Goal: Task Accomplishment & Management: Complete application form

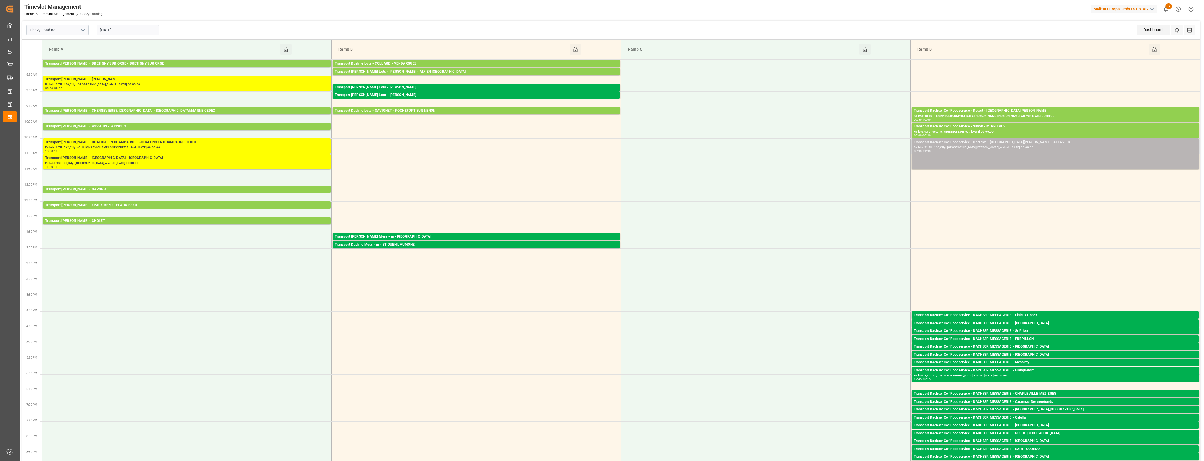
click at [1014, 155] on div "Transport Dachser Cof Foodservice - Chatelot - [GEOGRAPHIC_DATA][PERSON_NAME] F…" at bounding box center [1054, 153] width 283 height 29
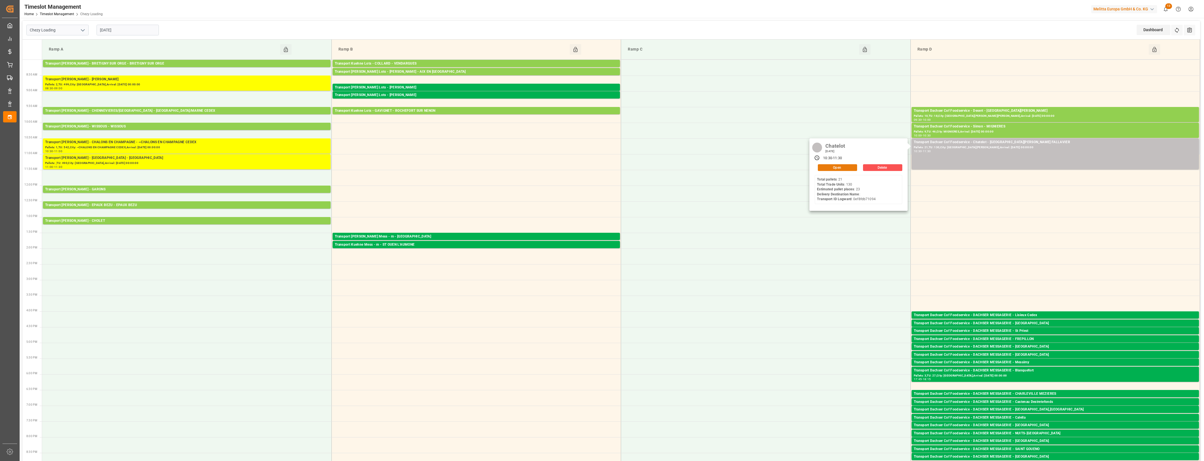
click at [853, 166] on button "Open" at bounding box center [837, 167] width 39 height 7
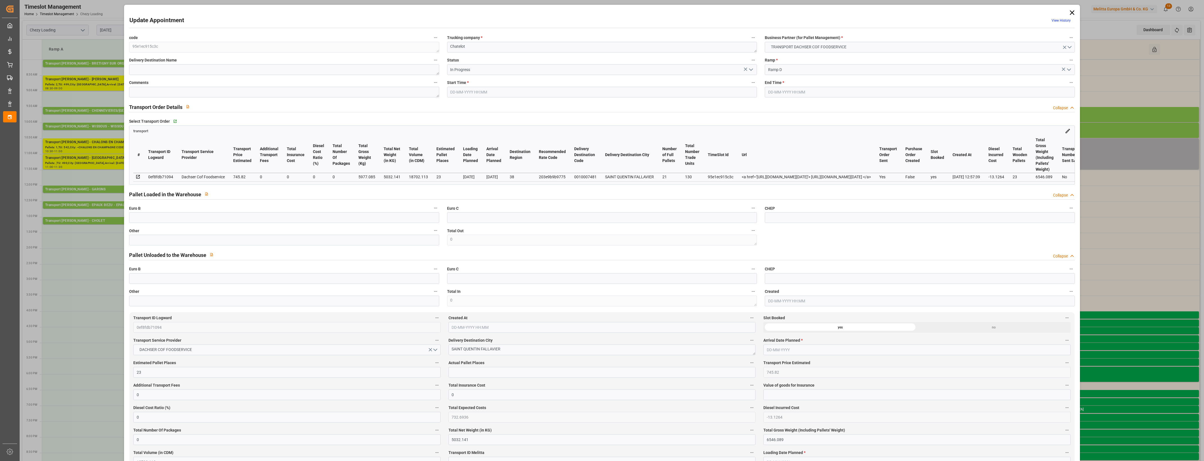
type input "23"
type input "745.82"
type input "0"
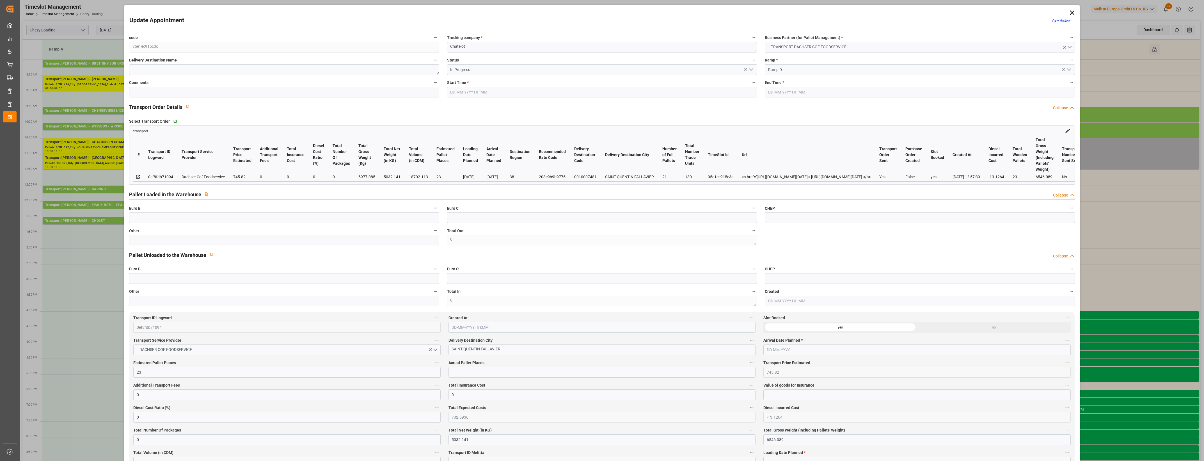
type input "732.6936"
type input "-13.1264"
type input "0"
type input "5032.141"
type input "6546.089"
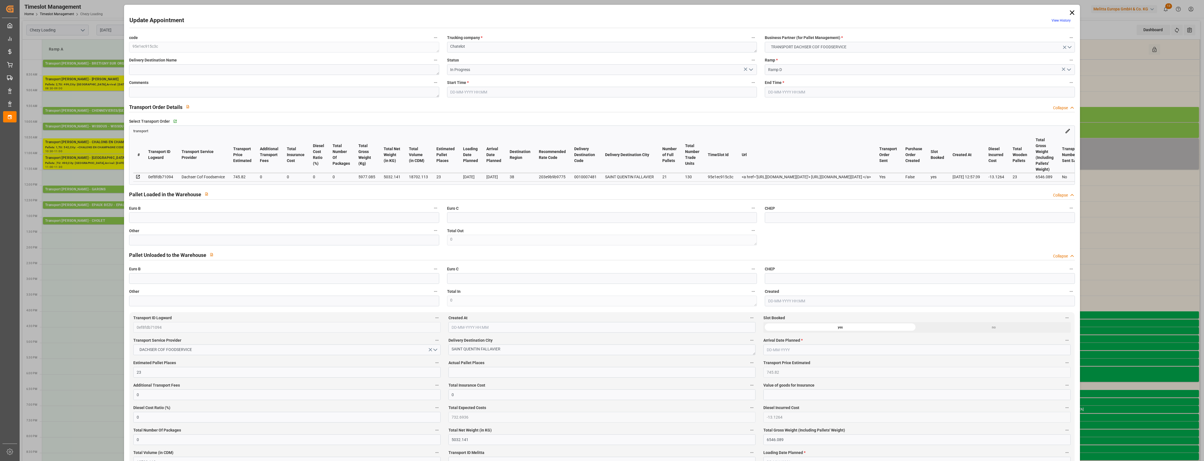
type input "18702.113"
type input "38"
type input "21"
type input "130"
type input "23"
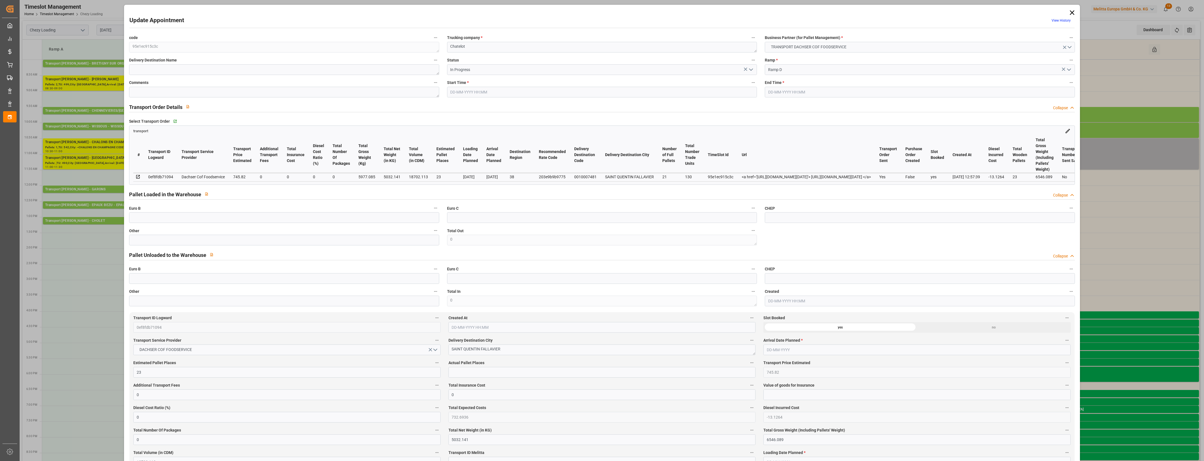
type input "101"
type input "5977.085"
type input "0"
type input "4710.8598"
type input "0"
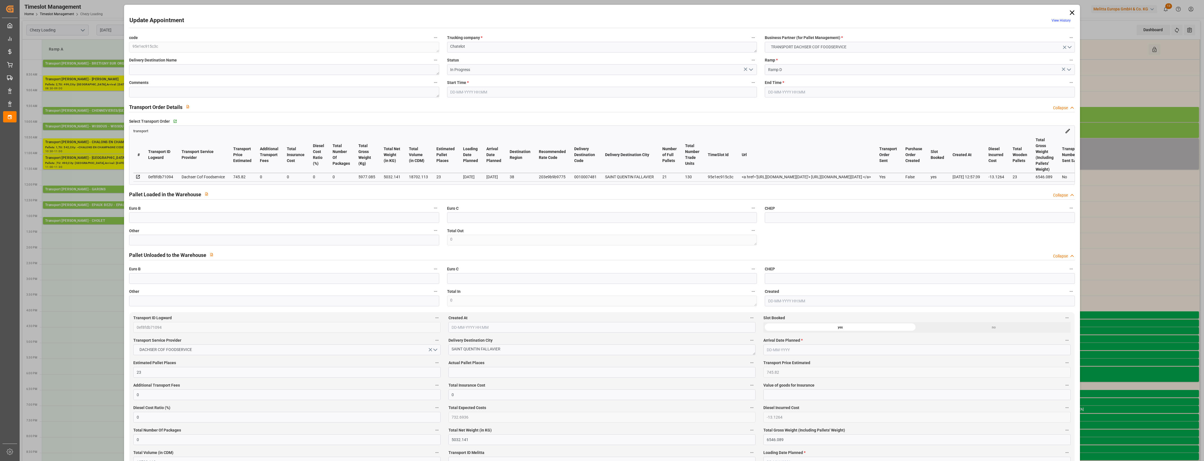
type input "0"
type input "21"
type input "35"
type input "06-10-2025 10:30"
type input "06-10-2025 11:30"
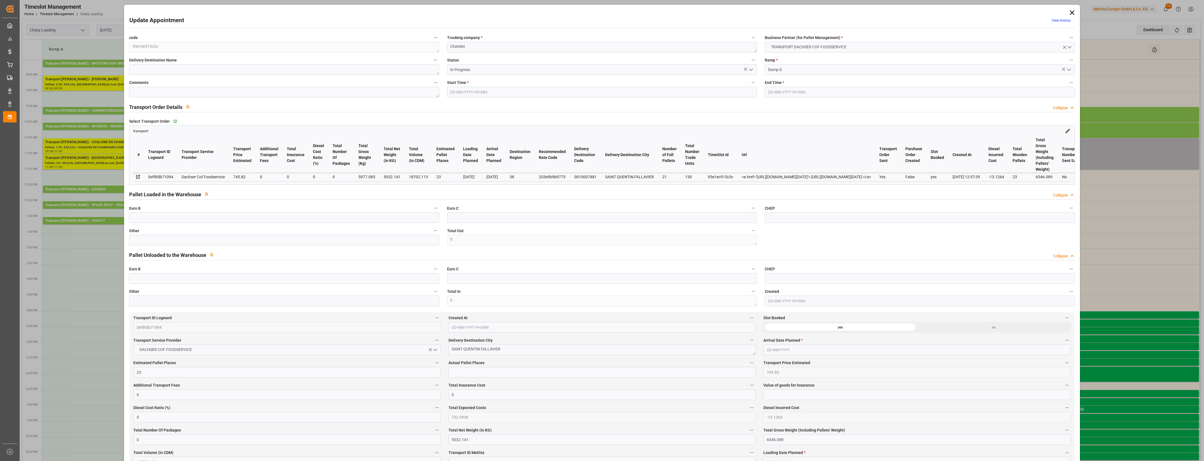
type input "06-10-2025 06:51"
type input "02-10-2025 12:57"
type input "10-10-2025"
type input "[DATE]"
click at [150, 240] on input "text" at bounding box center [284, 240] width 310 height 11
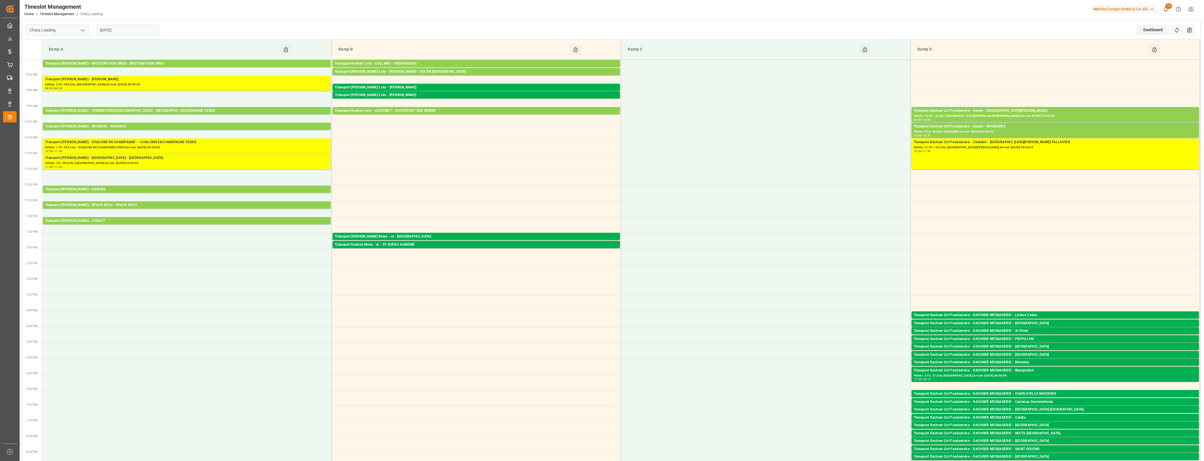
click at [141, 33] on input "[DATE]" at bounding box center [128, 30] width 62 height 11
click at [117, 79] on div "6 7 8 9 10 11 12" at bounding box center [136, 75] width 77 height 11
click at [116, 78] on div "7" at bounding box center [114, 75] width 7 height 7
type input "[DATE]"
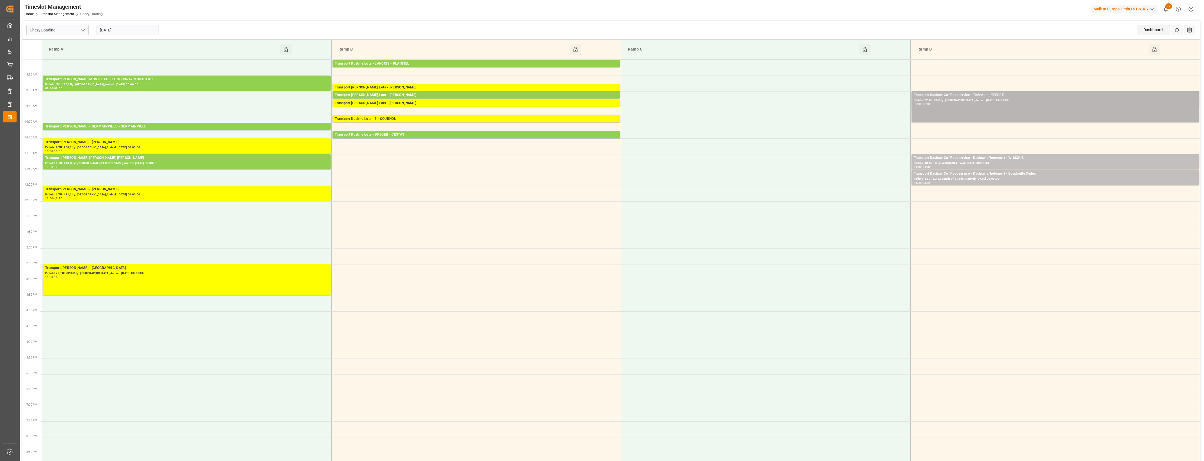
click at [1005, 107] on div "Transport Dachser Cof Foodservice - Thévenet - YZEURE Pallets: 22,TU: 36,City: …" at bounding box center [1054, 106] width 283 height 29
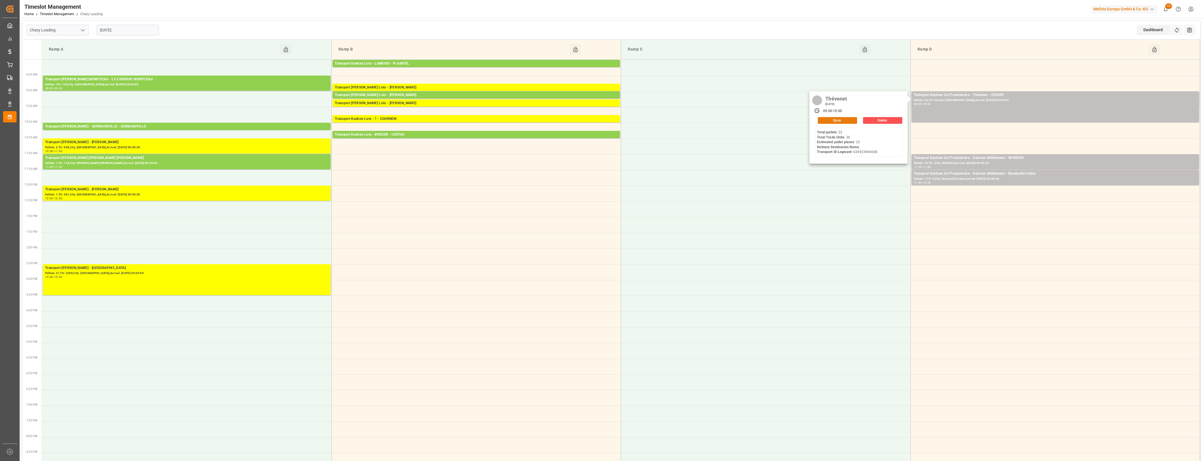
click at [852, 120] on button "Open" at bounding box center [837, 120] width 39 height 7
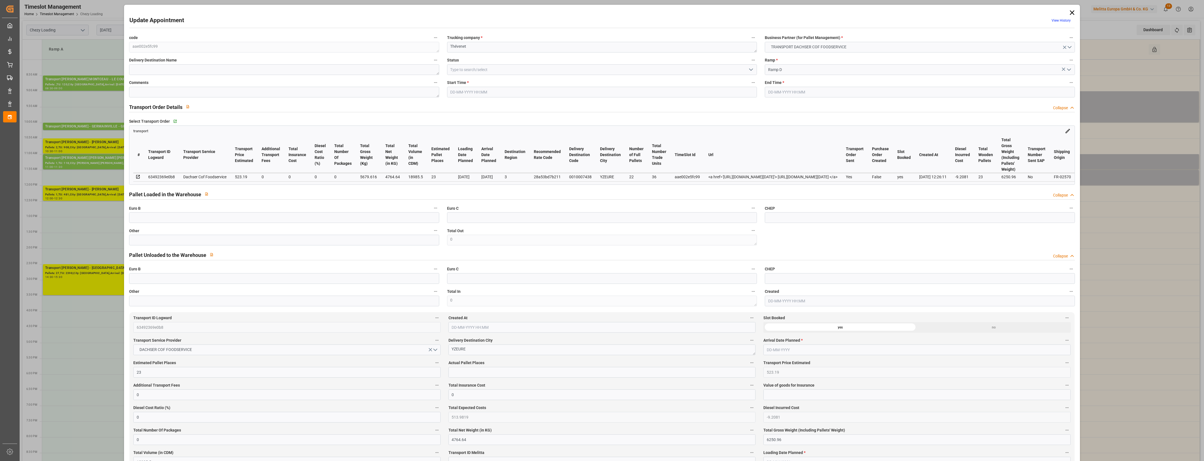
type input "23"
type input "523.19"
type input "0"
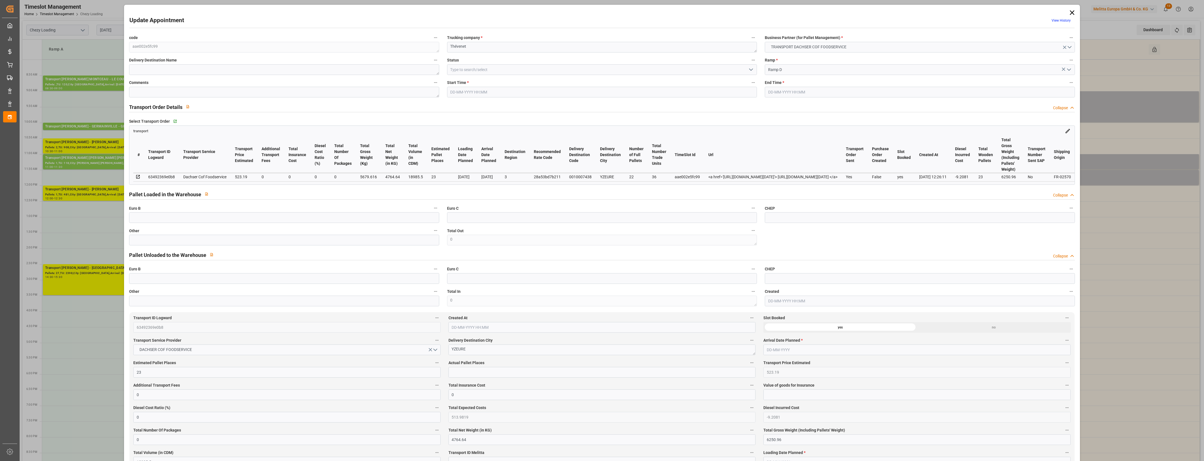
type input "513.9819"
type input "-9.2081"
type input "0"
type input "4764.64"
type input "6250.96"
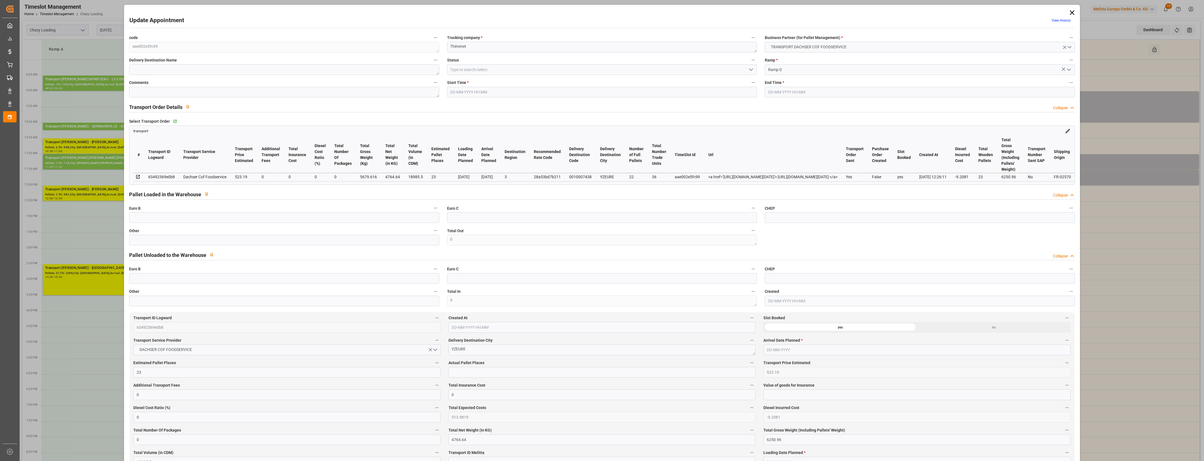
type input "18985.5"
type input "3"
type input "22"
type input "36"
type input "23"
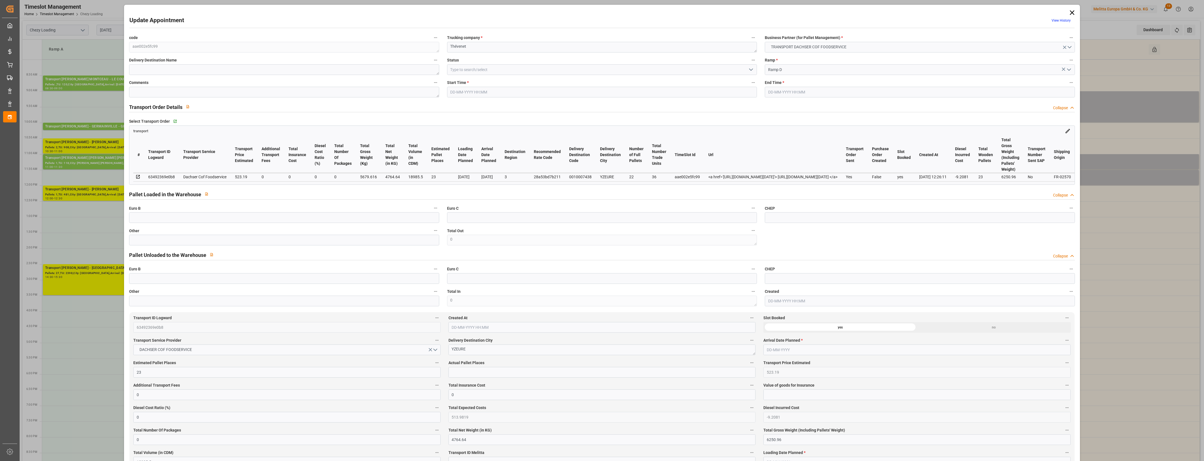
type input "101"
type input "5679.616"
type input "0"
type input "4710.8598"
type input "0"
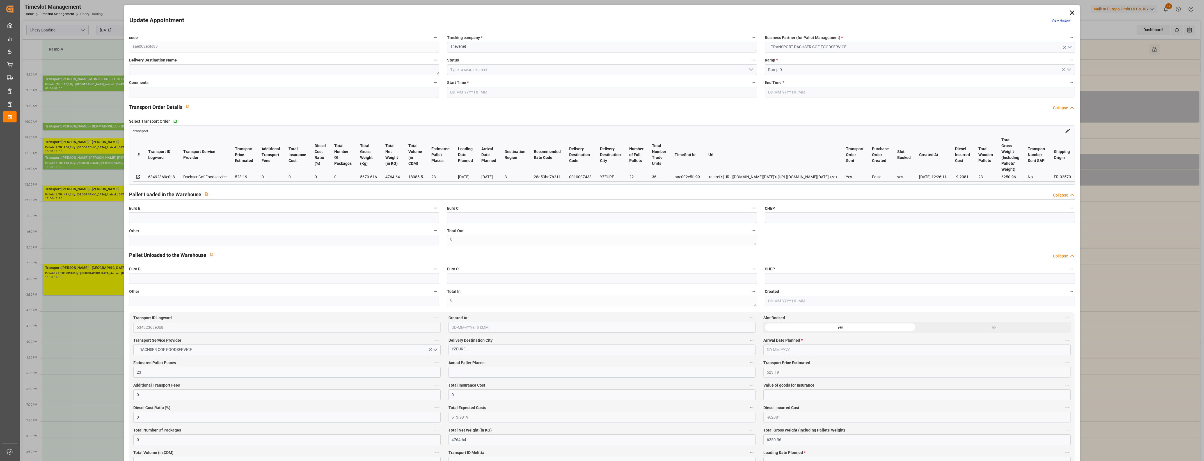
type input "0"
type input "21"
type input "35"
type input "07-10-2025 09:00"
type input "07-10-2025 10:00"
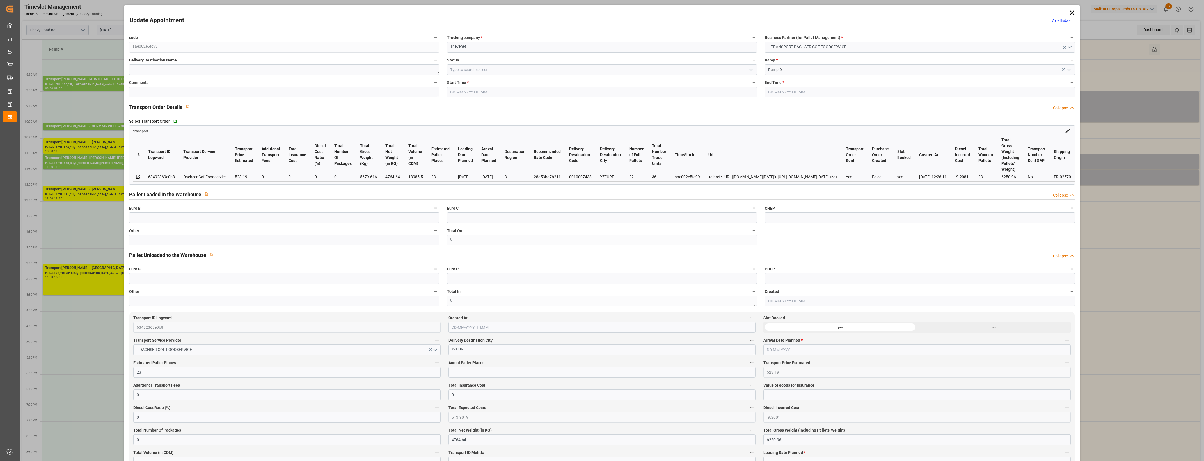
type input "03-10-2025 08:53"
type input "[DATE] 12:26"
type input "[DATE]"
click at [1072, 11] on icon at bounding box center [1072, 13] width 8 height 8
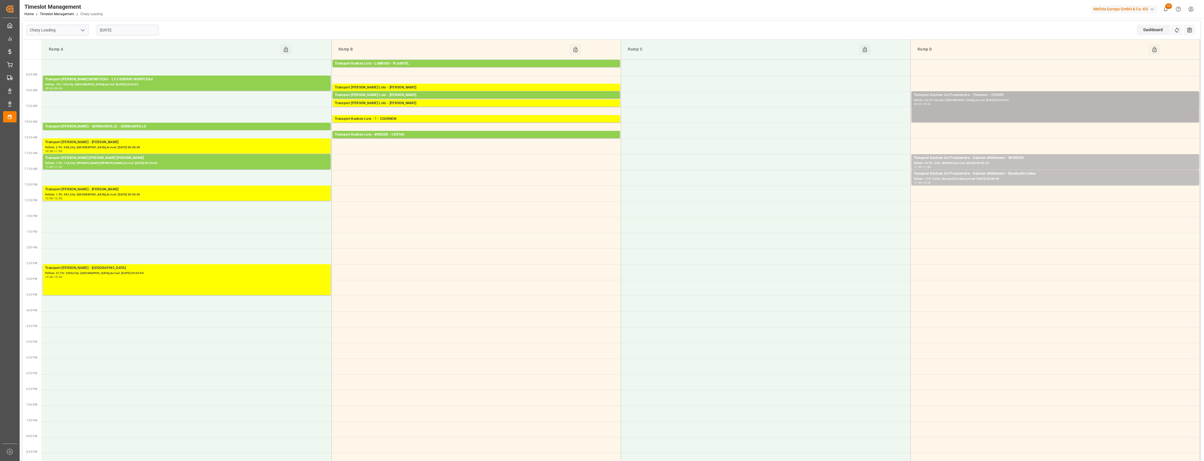
click at [982, 101] on div "Pallets: 22,TU: 36,City: [GEOGRAPHIC_DATA],Arrival: [DATE] 00:00:00" at bounding box center [1054, 100] width 283 height 5
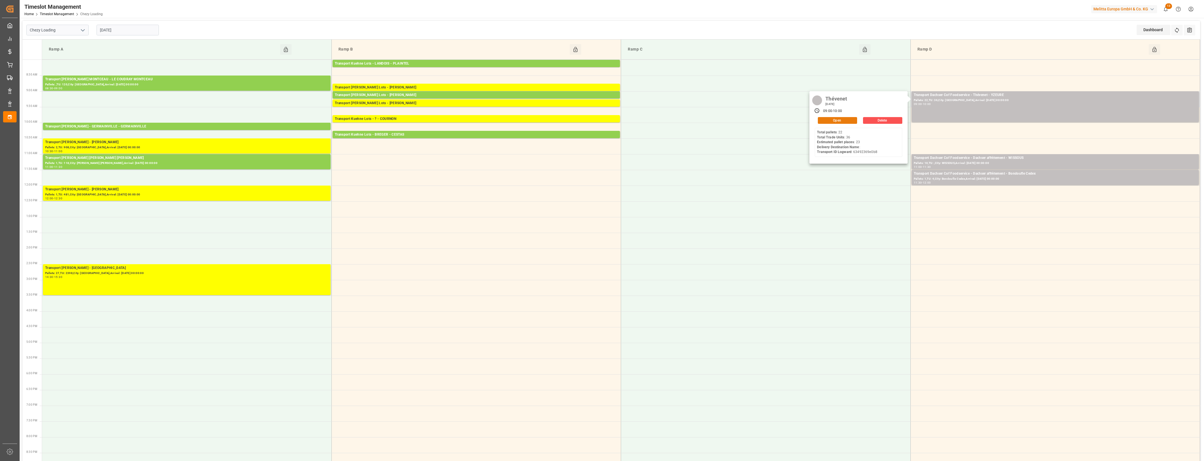
click at [831, 119] on button "Open" at bounding box center [837, 120] width 39 height 7
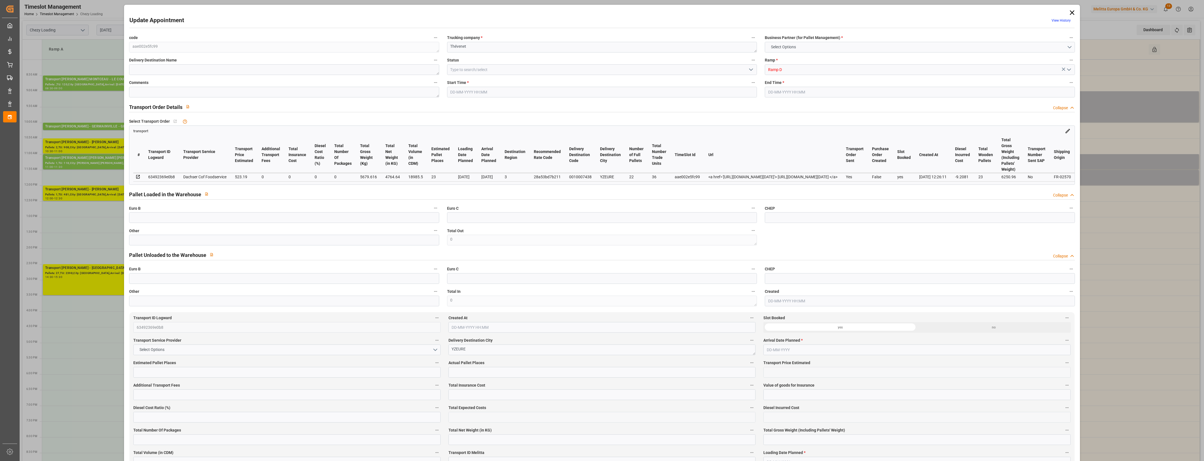
type input "23"
type input "523.19"
type input "0"
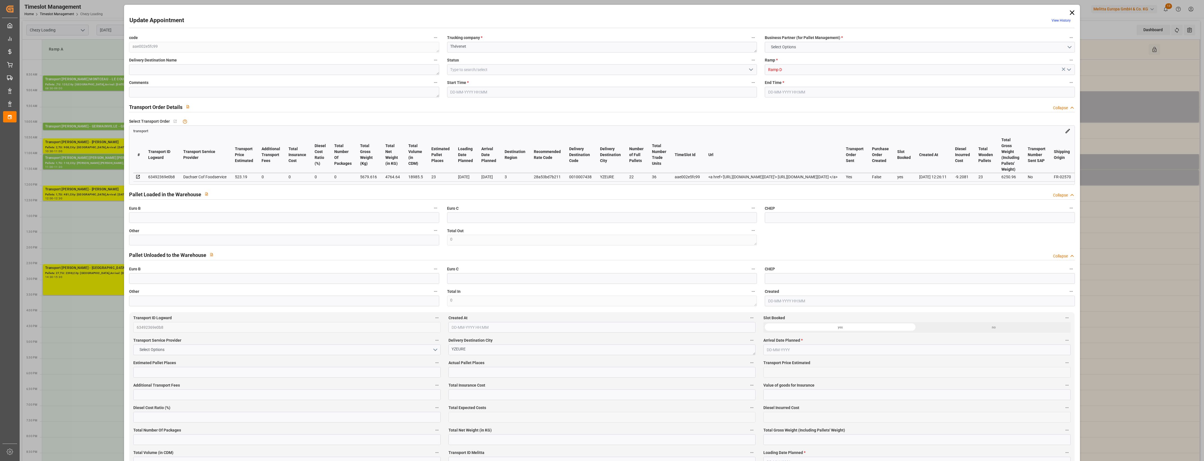
type input "513.9819"
type input "-9.2081"
type input "0"
type input "4764.64"
type input "6250.96"
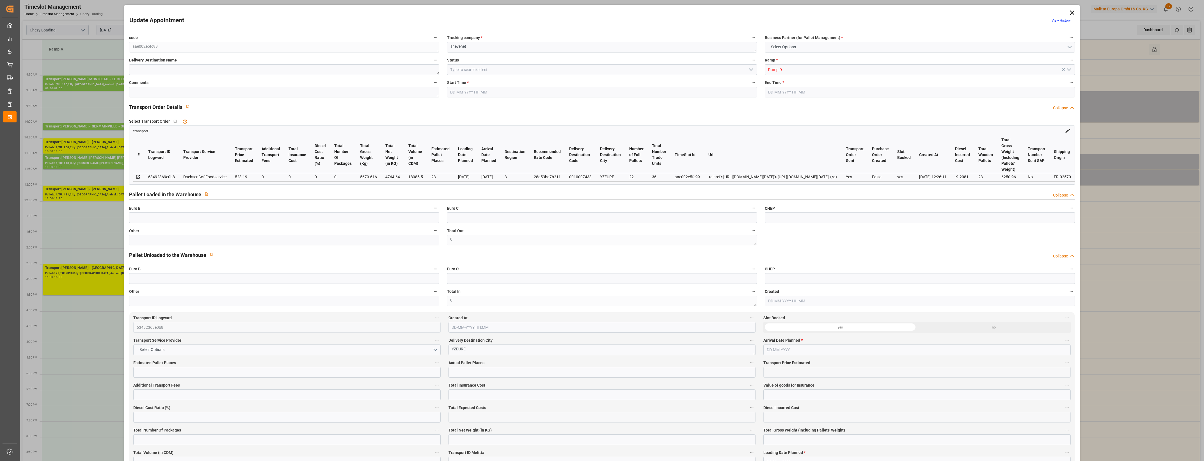
type input "18985.5"
type input "3"
type input "22"
type input "36"
type input "23"
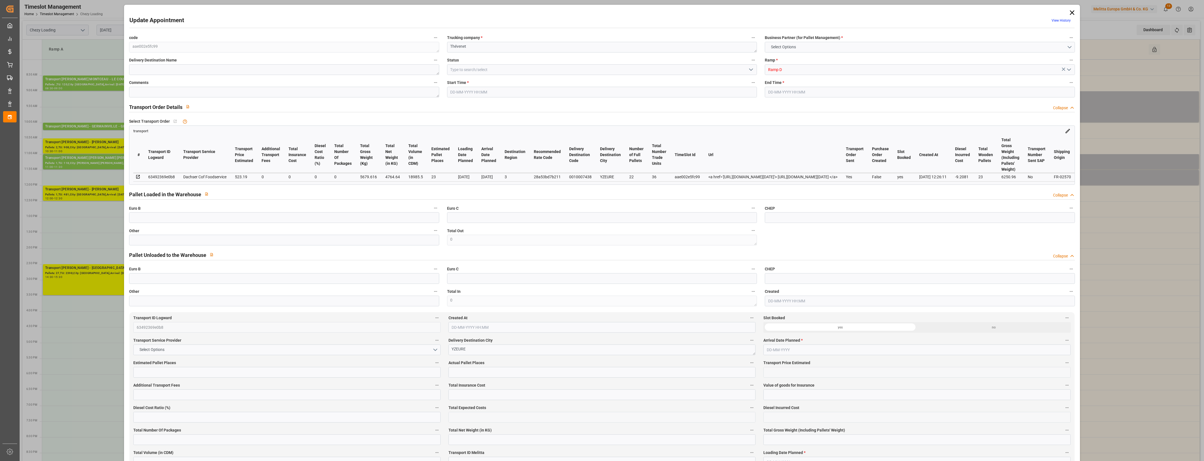
type input "101"
type input "5679.616"
type input "0"
type input "4710.8598"
type input "0"
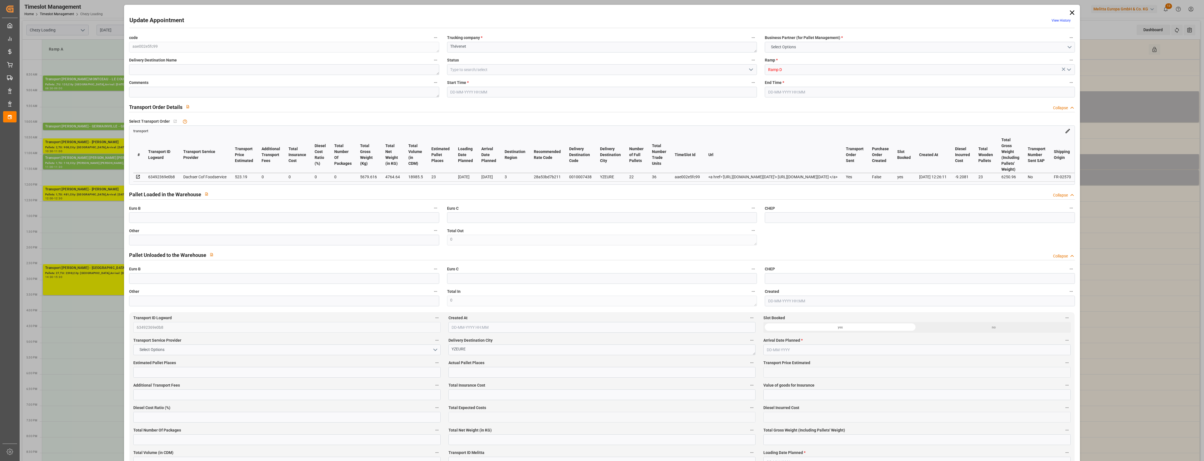
type input "0"
type input "21"
type input "35"
type input "07-10-2025 09:00"
type input "07-10-2025 10:00"
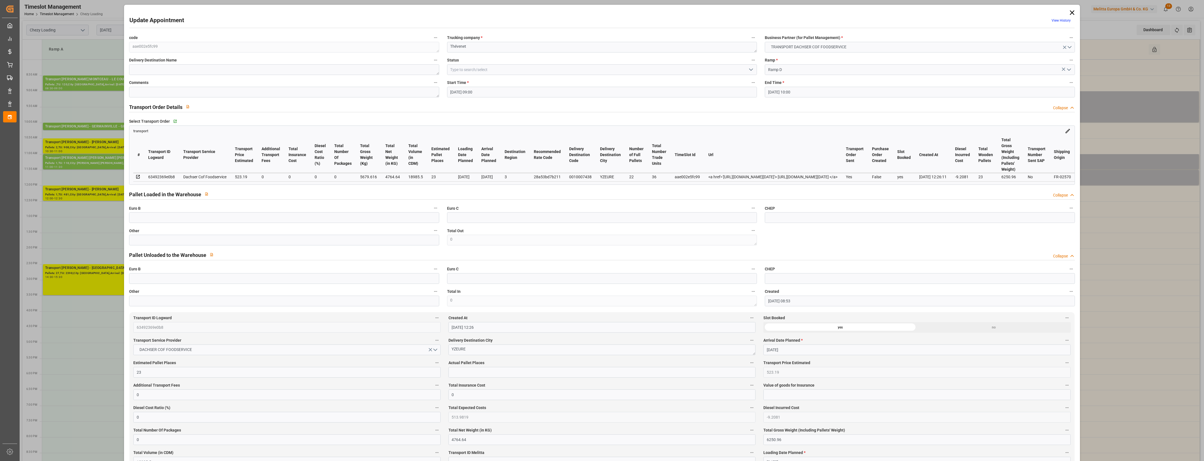
type input "03-10-2025 08:53"
type input "[DATE] 12:26"
type input "[DATE]"
click at [751, 68] on icon "open menu" at bounding box center [750, 69] width 7 height 7
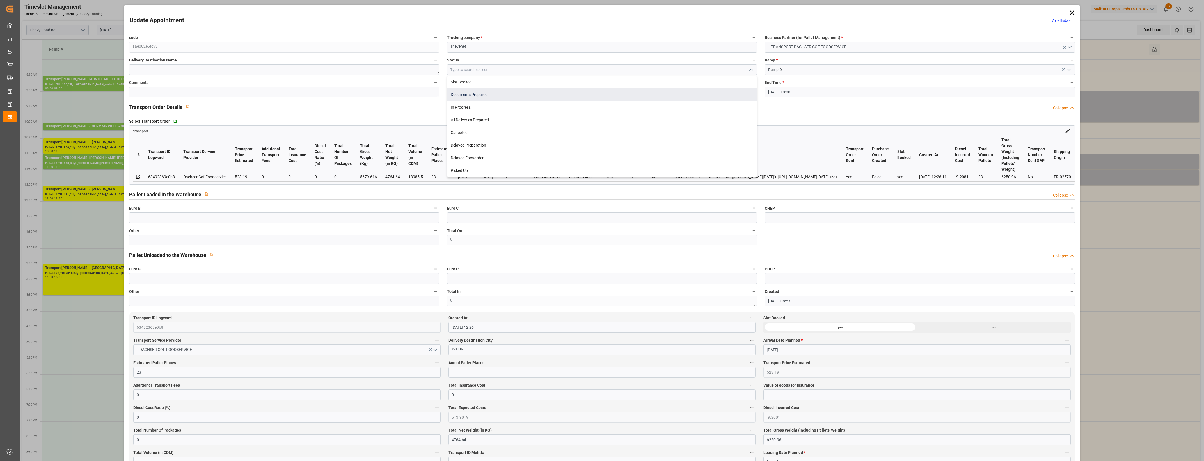
click at [472, 95] on div "Documents Prepared" at bounding box center [601, 94] width 309 height 13
type input "Documents Prepared"
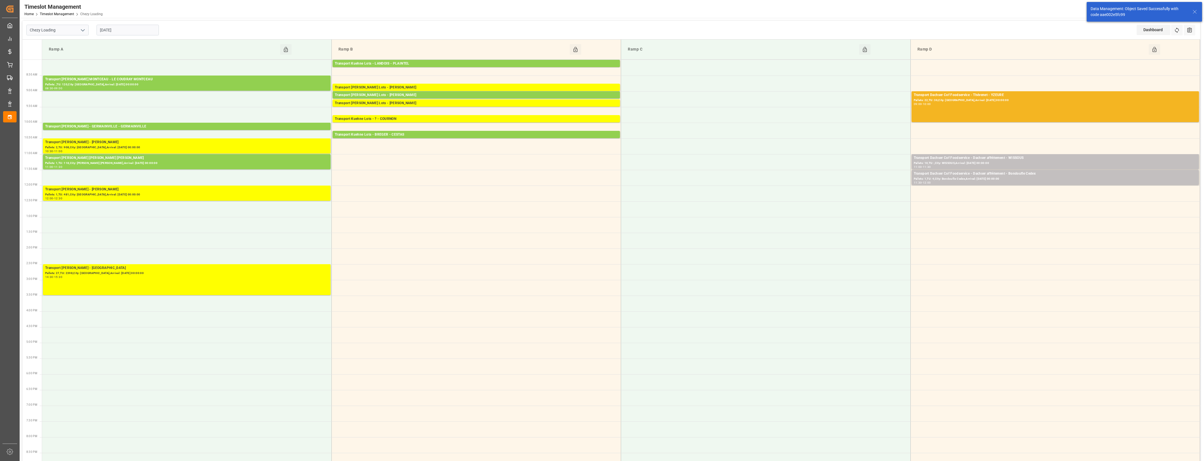
click at [1010, 158] on div "Transport Dachser Cof Foodservice - Dachser affrètement - WISSOUS" at bounding box center [1054, 158] width 283 height 6
click at [844, 180] on button "Open" at bounding box center [837, 183] width 39 height 7
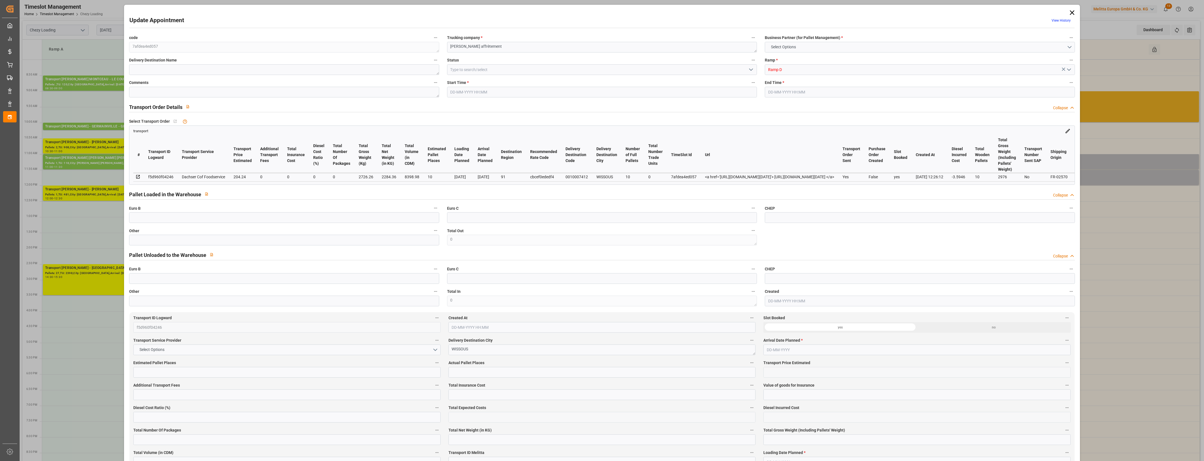
type input "10"
type input "204.24"
type input "0"
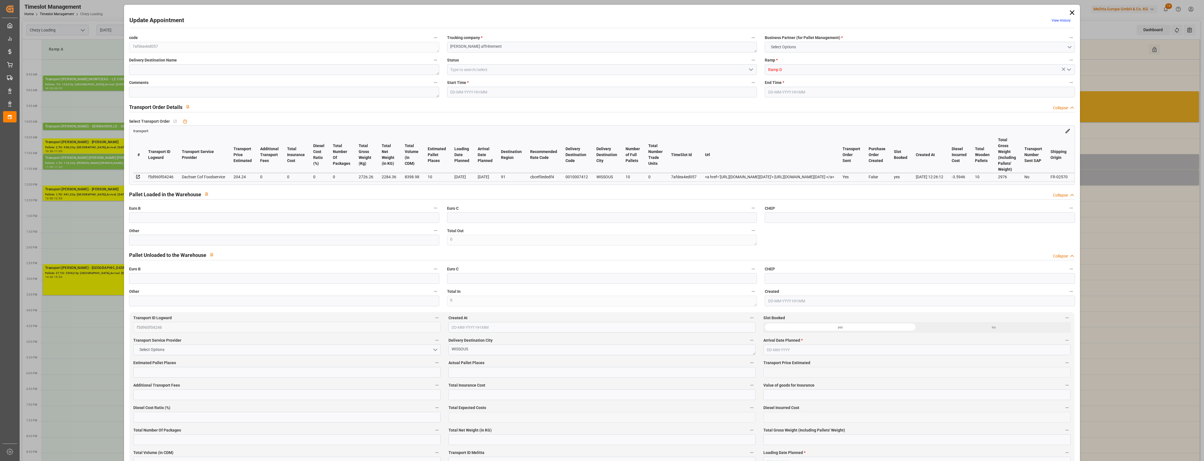
type input "200.6454"
type input "-3.5946"
type input "0"
type input "2284.36"
type input "2976"
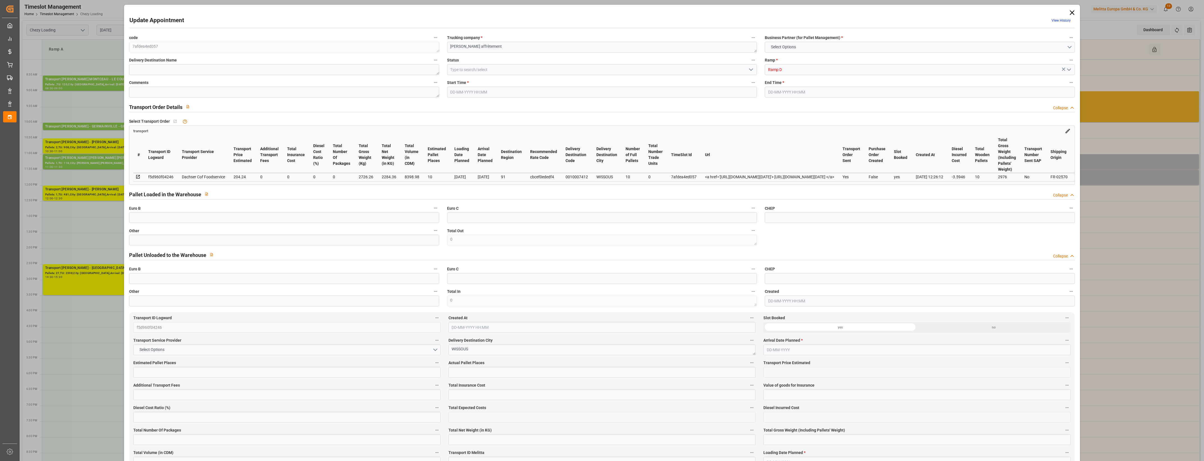
type input "8398.98"
type input "91"
type input "10"
type input "0"
type input "10"
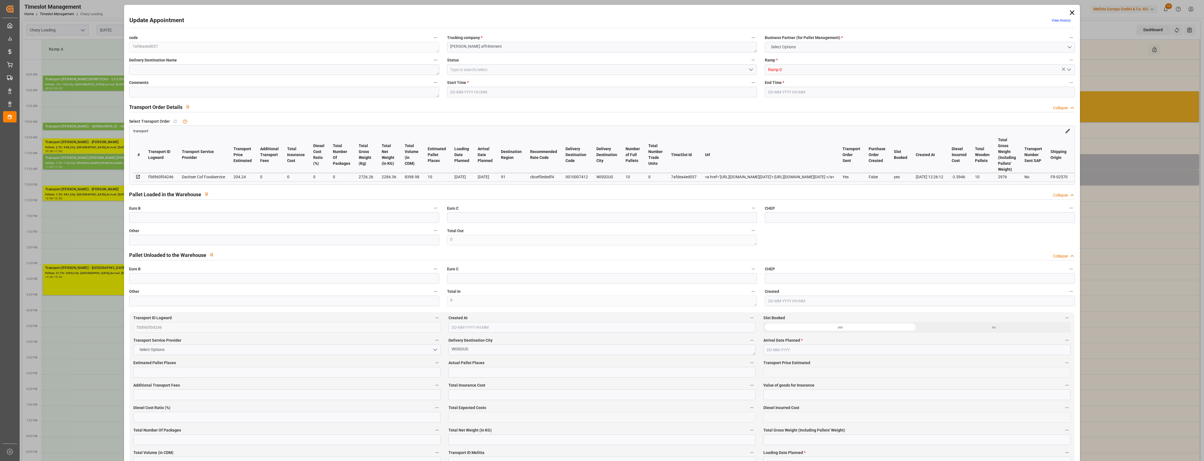
type input "101"
type input "2726.26"
type input "0"
type input "4710.8598"
type input "0"
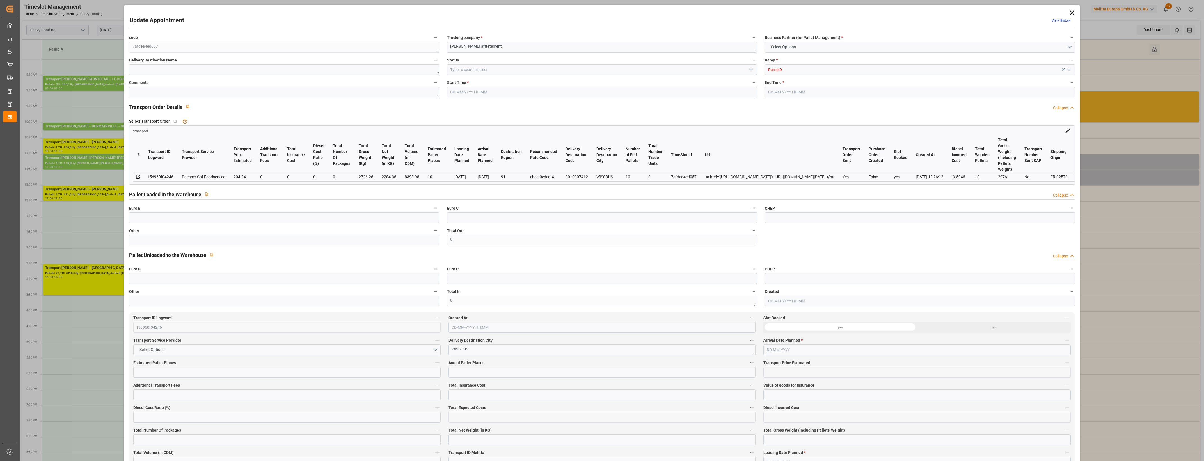
type input "0"
type input "21"
type input "35"
type input "[DATE] 11:00"
type input "[DATE] 11:30"
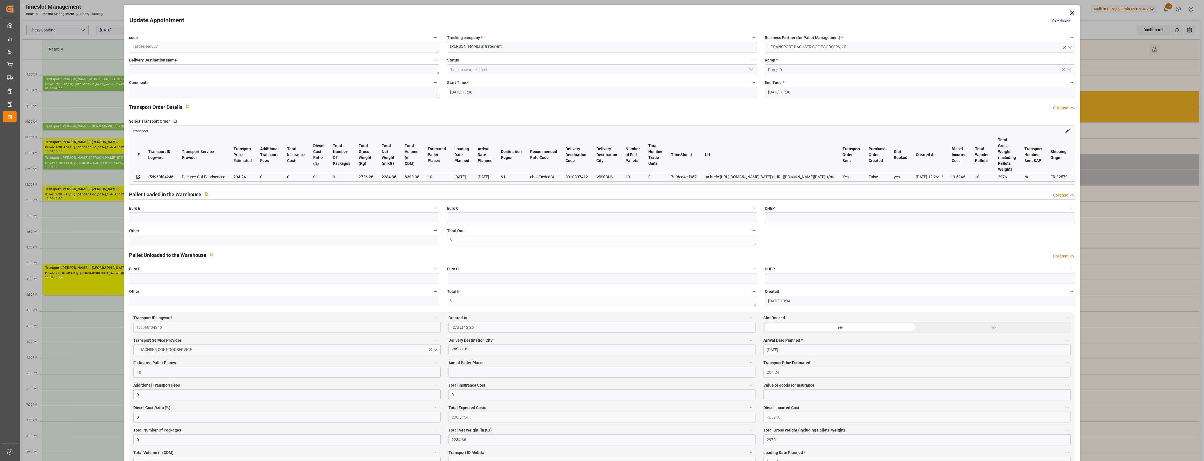
type input "[DATE] 13:34"
type input "[DATE] 12:26"
type input "[DATE]"
click at [1071, 13] on icon at bounding box center [1071, 12] width 4 height 4
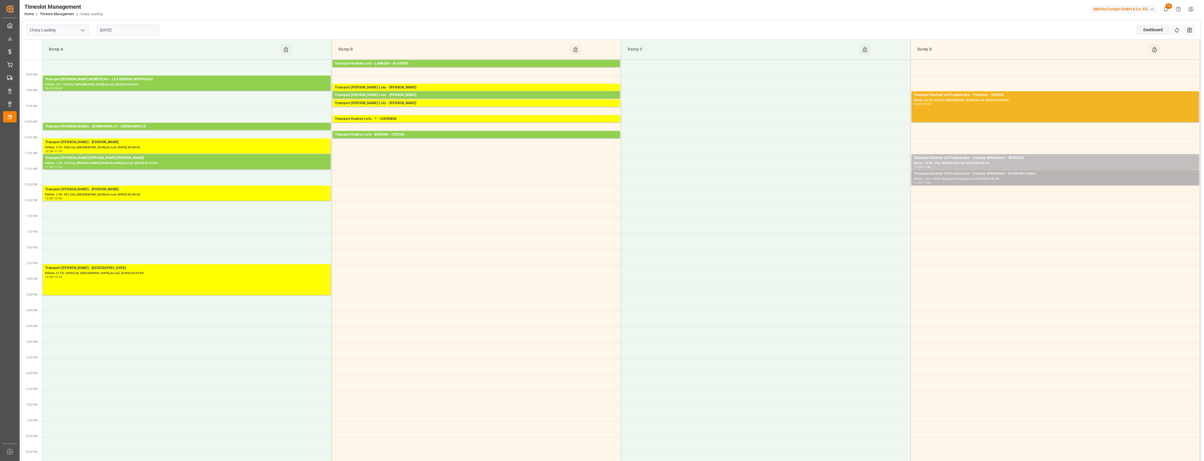
click at [1057, 173] on div "Transport Dachser Cof Foodservice - Dachser affrètement - Bondoufle Cedex" at bounding box center [1054, 174] width 283 height 6
click at [841, 198] on button "Open" at bounding box center [837, 199] width 39 height 7
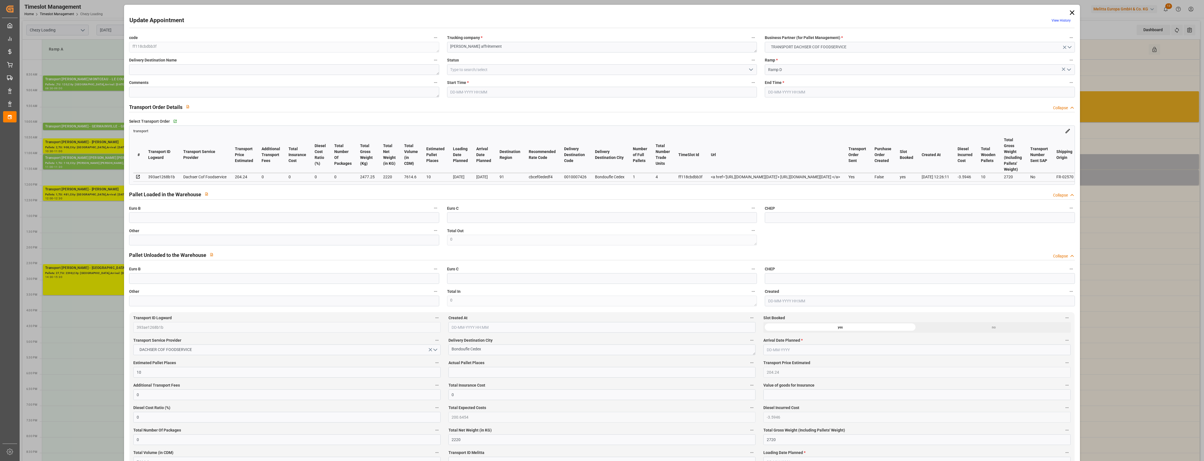
type input "[DATE] 11:30"
type input "[DATE] 12:00"
type input "[DATE] 14:03"
type input "[DATE] 12:26"
type input "[DATE]"
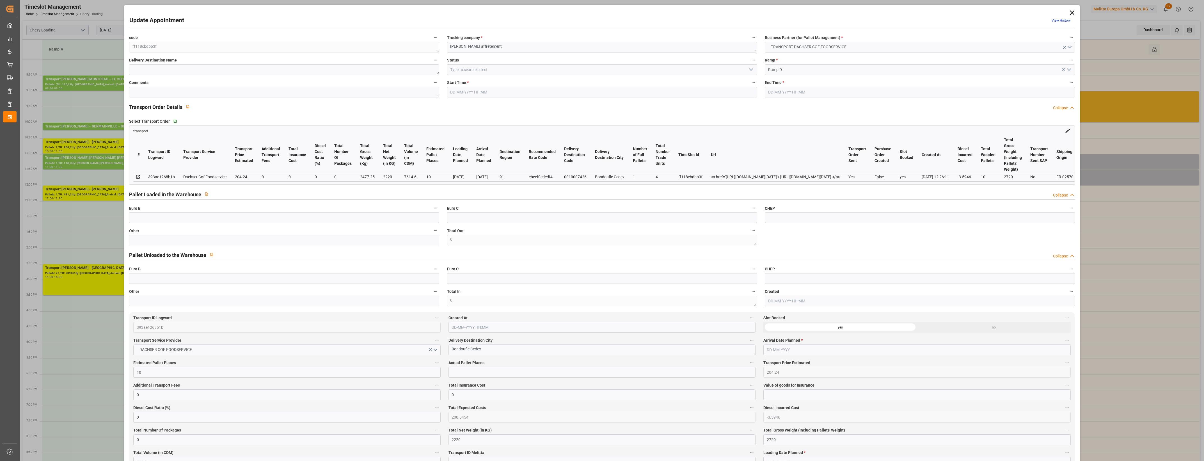
type input "[DATE]"
click at [1072, 10] on icon at bounding box center [1071, 12] width 4 height 4
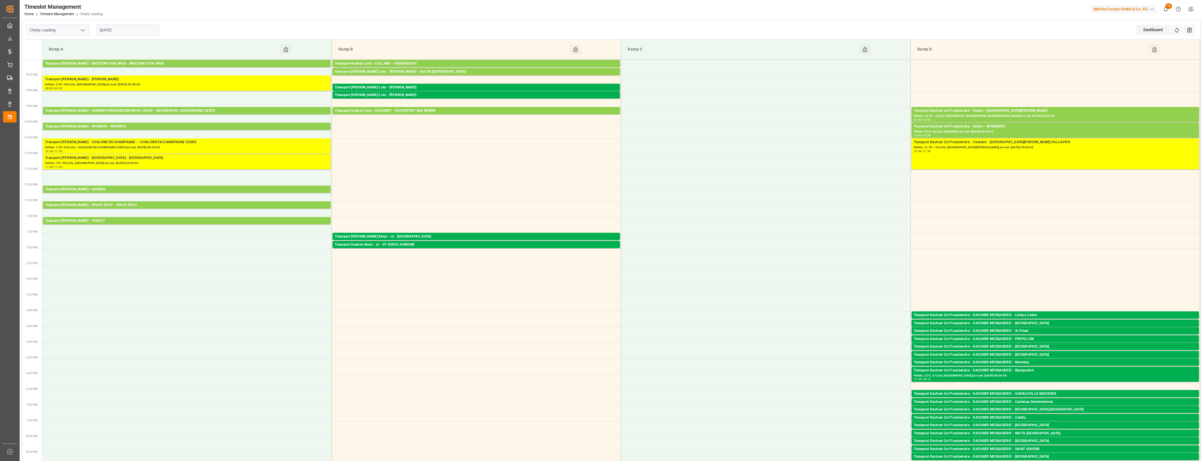
click at [140, 32] on input "[DATE]" at bounding box center [128, 30] width 62 height 11
click at [117, 74] on div "7" at bounding box center [114, 75] width 7 height 7
type input "[DATE]"
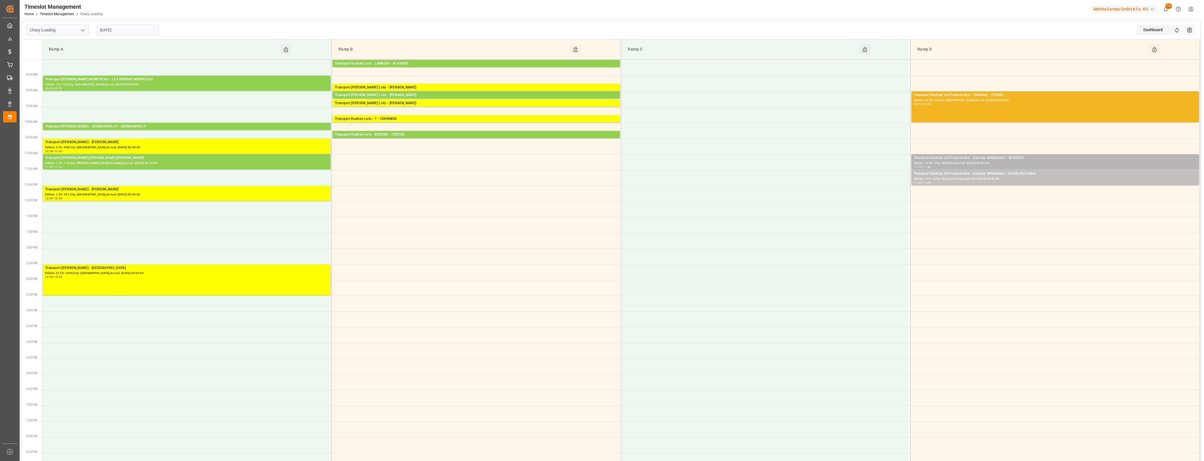
click at [997, 162] on div "Pallets: 10,TU: ,City: WISSOUS,Arrival: [DATE] 00:00:00" at bounding box center [1054, 163] width 283 height 5
click at [834, 182] on button "Open" at bounding box center [837, 183] width 39 height 7
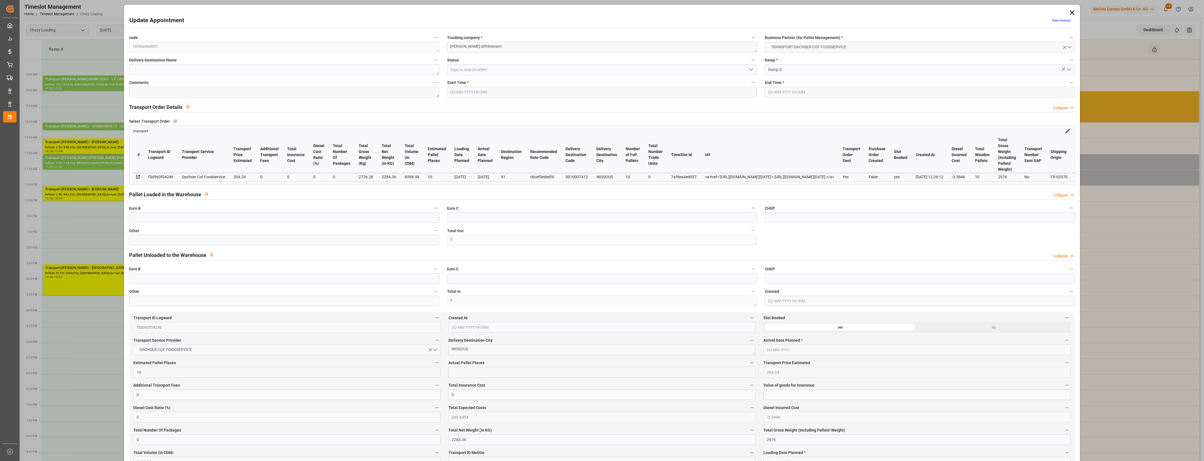
type input "[DATE] 11:00"
type input "[DATE] 11:30"
type input "[DATE] 13:34"
type input "[DATE] 12:26"
type input "[DATE]"
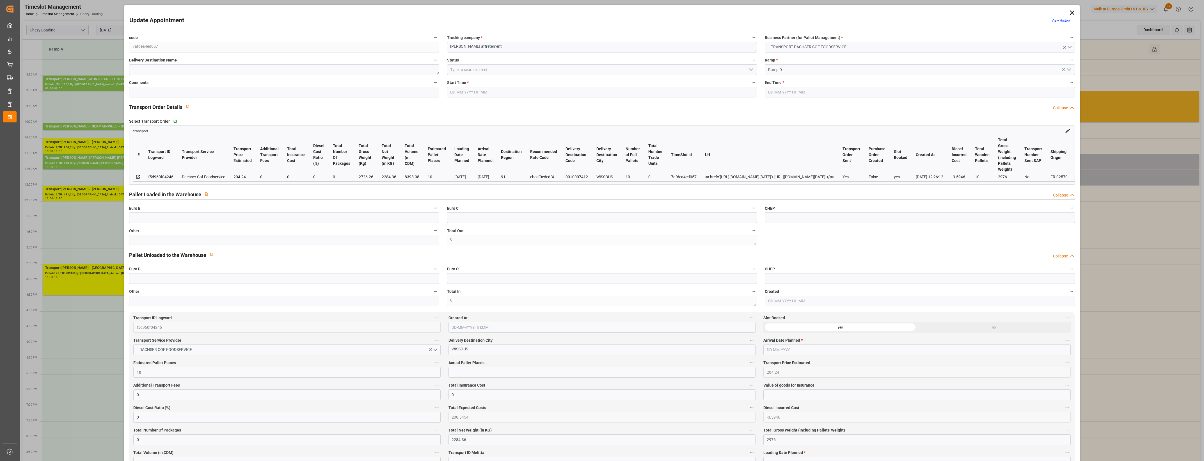
type input "[DATE]"
click at [749, 68] on icon "open menu" at bounding box center [750, 69] width 7 height 7
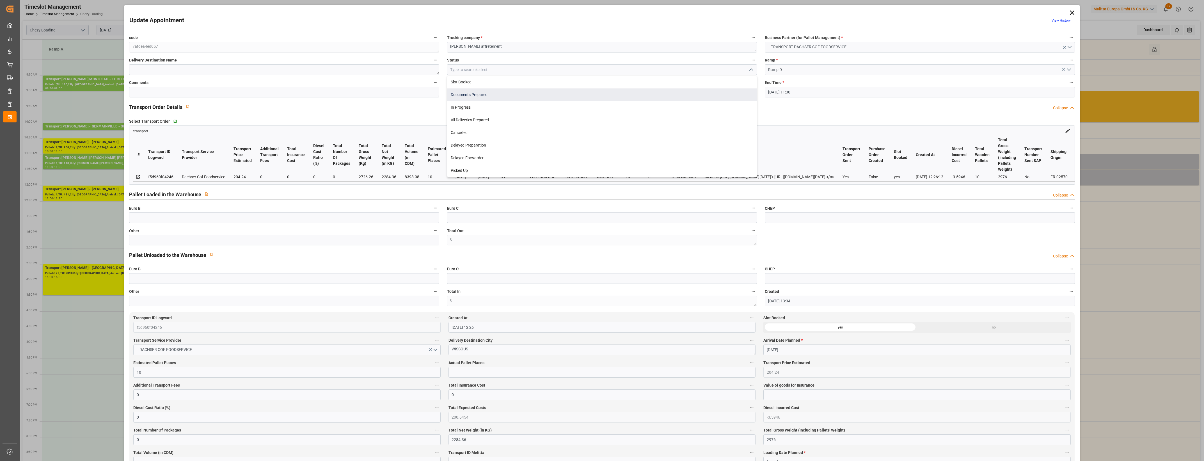
click at [474, 97] on div "Documents Prepared" at bounding box center [601, 94] width 309 height 13
type input "Documents Prepared"
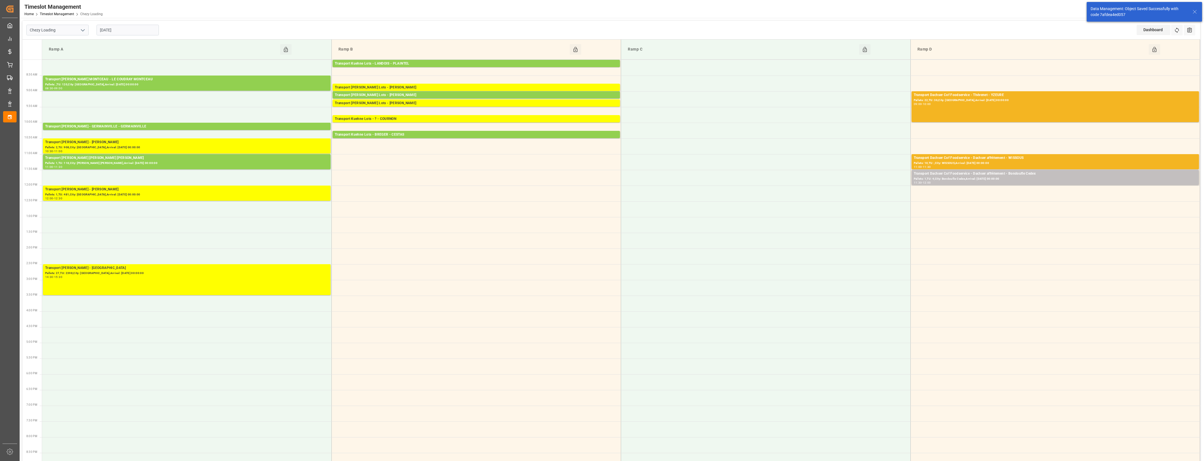
click at [977, 178] on div "Pallets: 1,TU: 4,City: Bondoufle Cedex,Arrival: [DATE] 00:00:00" at bounding box center [1054, 178] width 283 height 5
click at [849, 198] on button "Open" at bounding box center [837, 199] width 39 height 7
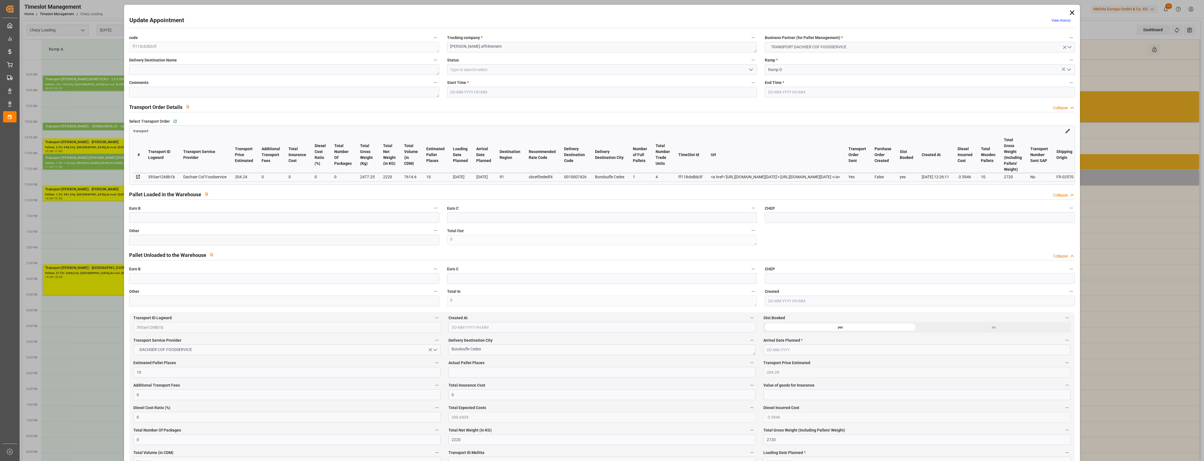
type input "[DATE] 11:30"
type input "[DATE] 12:00"
type input "[DATE] 14:03"
type input "[DATE] 12:26"
type input "[DATE]"
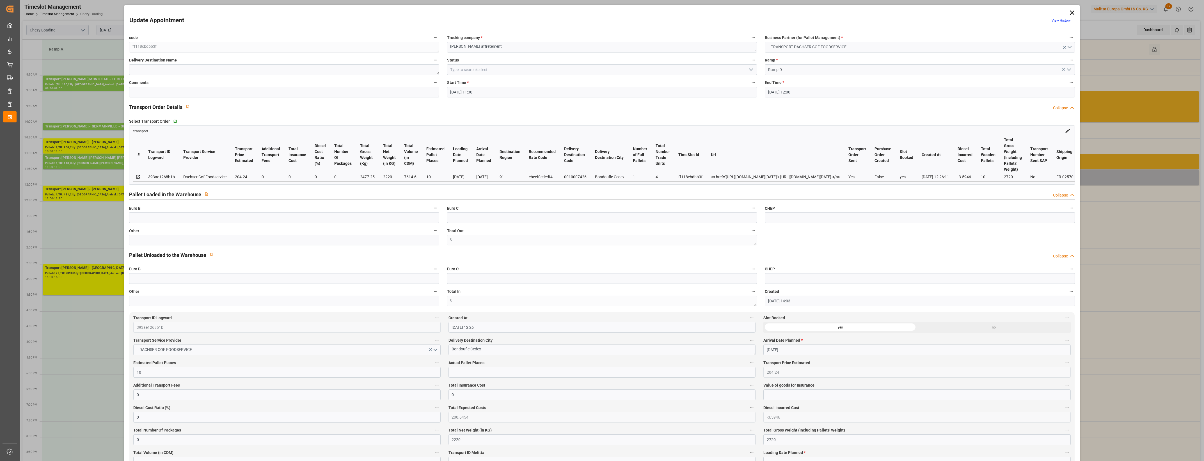
type input "[DATE]"
click at [750, 70] on icon "open menu" at bounding box center [750, 69] width 7 height 7
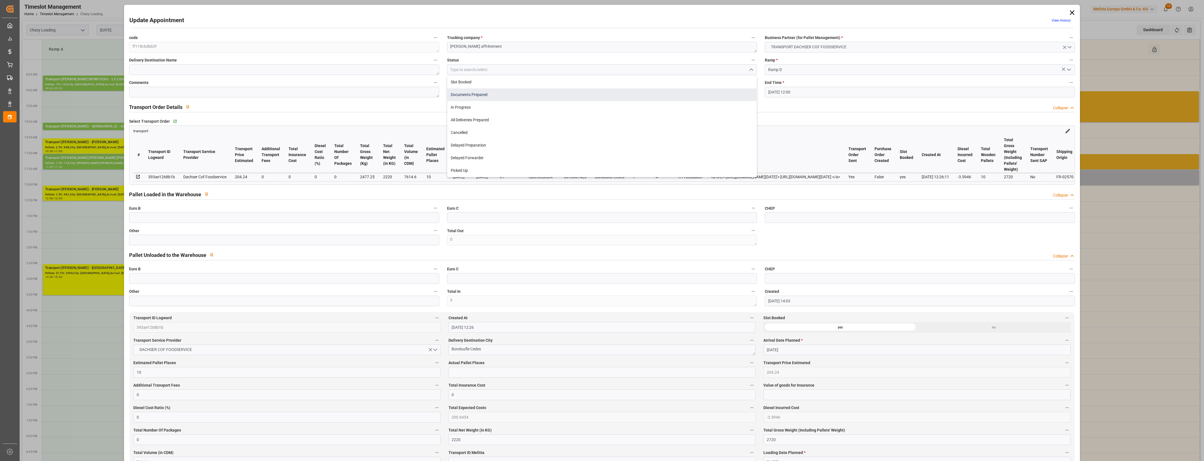
click at [479, 97] on div "Documents Prepared" at bounding box center [601, 94] width 309 height 13
type input "Documents Prepared"
